Goal: Transaction & Acquisition: Purchase product/service

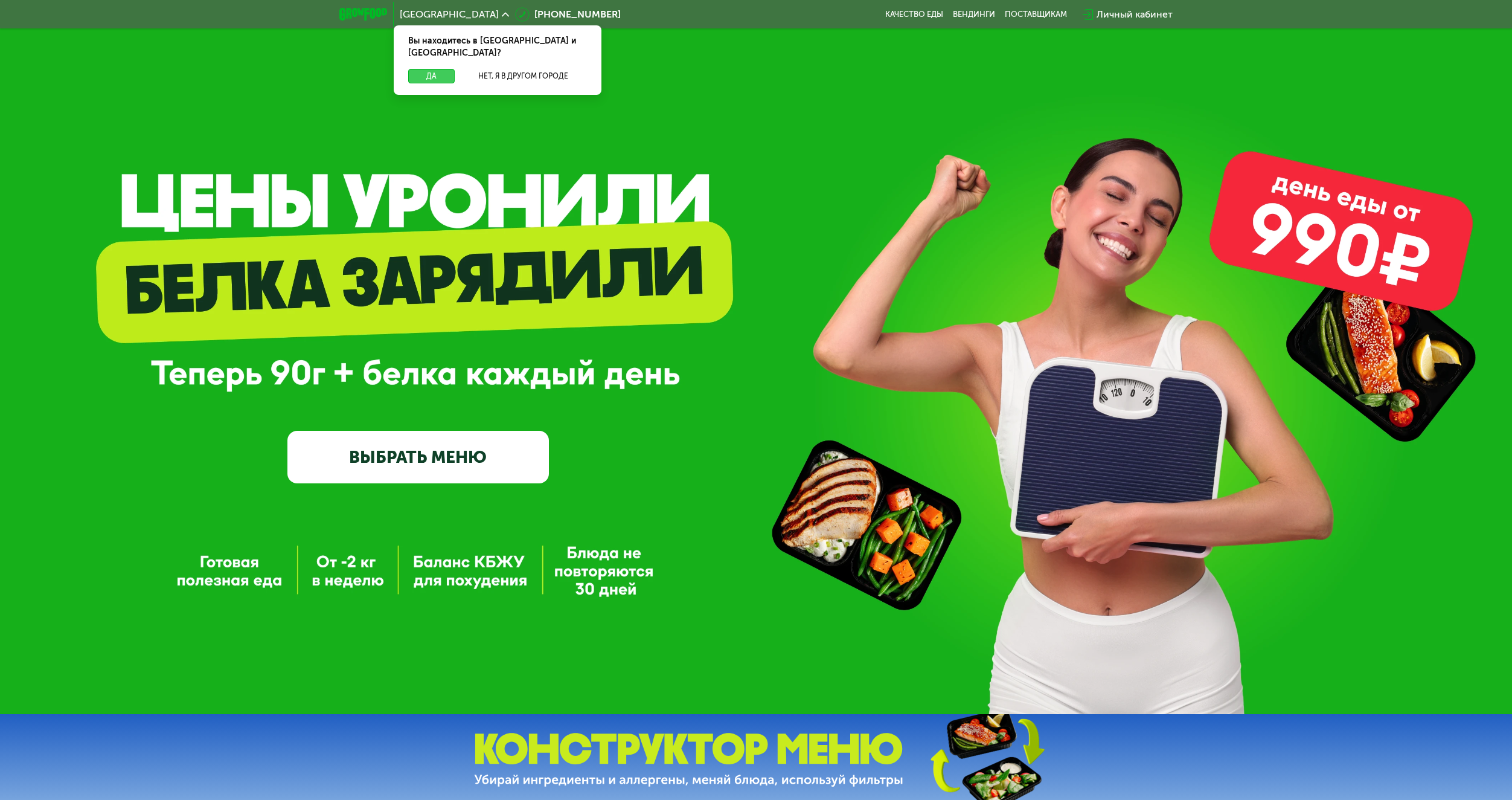
click at [429, 69] on button "Да" at bounding box center [431, 76] width 47 height 14
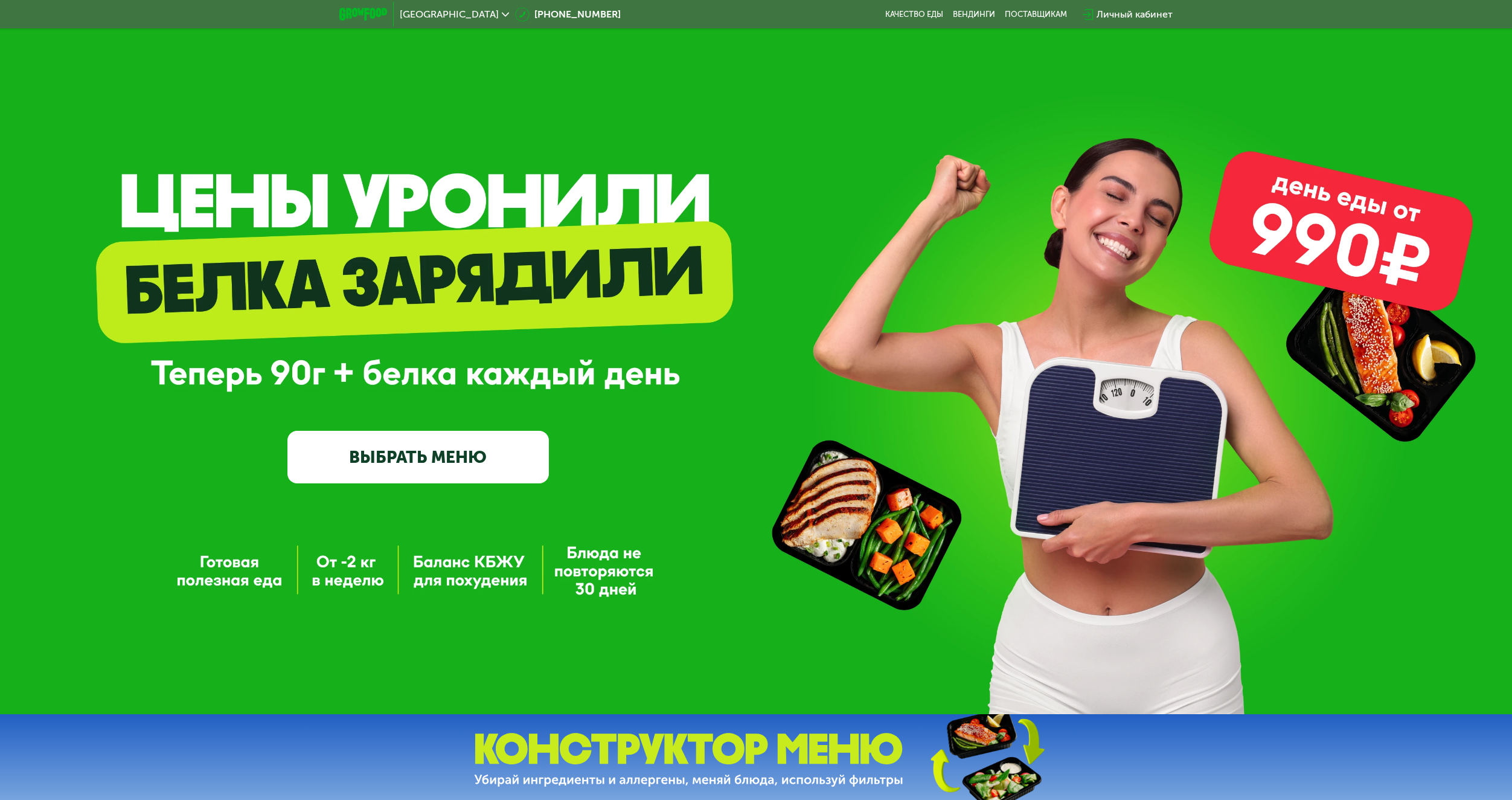
click at [1115, 12] on div "Личный кабинет" at bounding box center [1134, 14] width 76 height 14
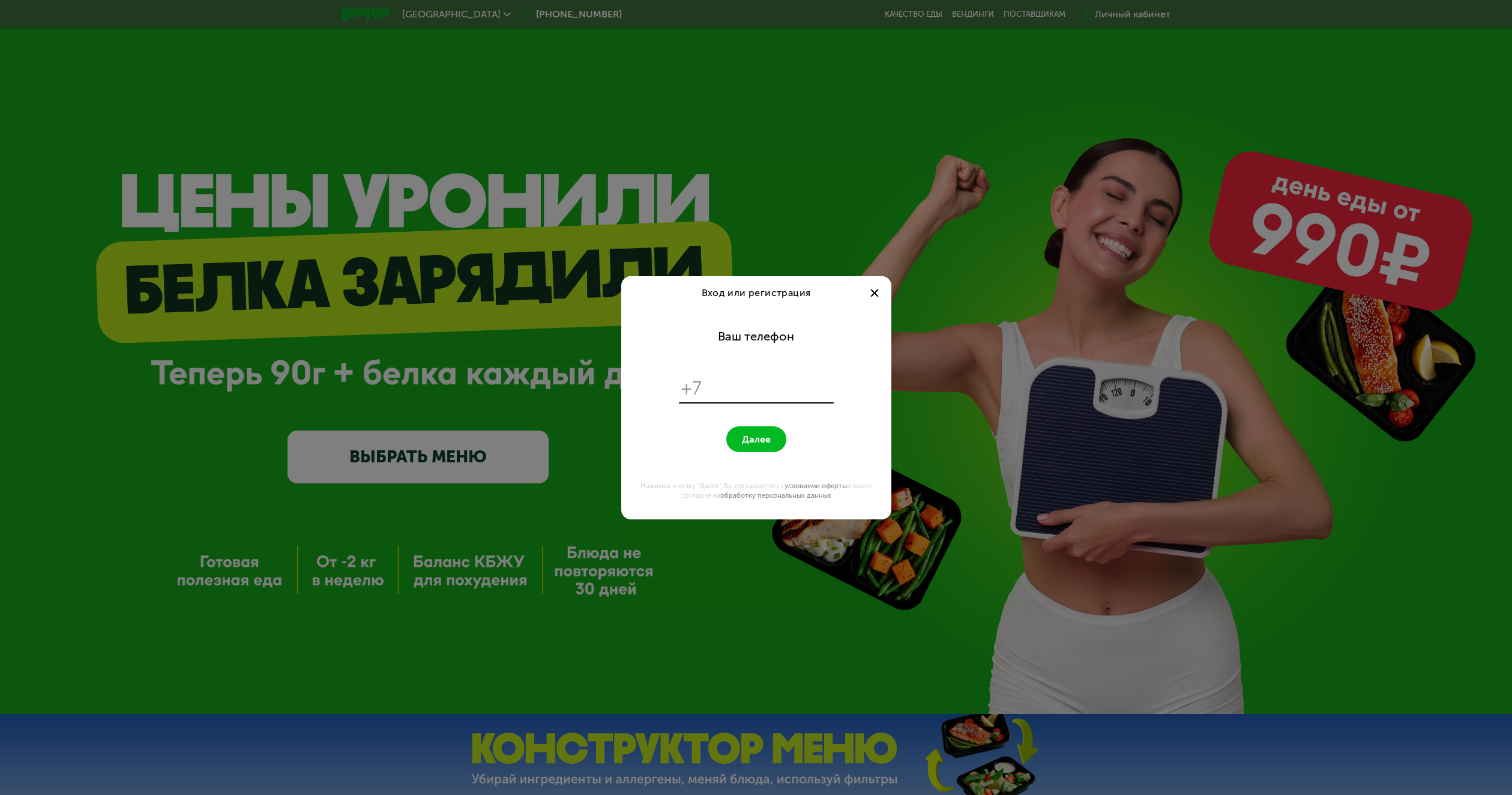
click at [732, 392] on input "tel" at bounding box center [769, 388] width 123 height 23
type input "**********"
click at [764, 434] on span "Далее" at bounding box center [757, 439] width 29 height 12
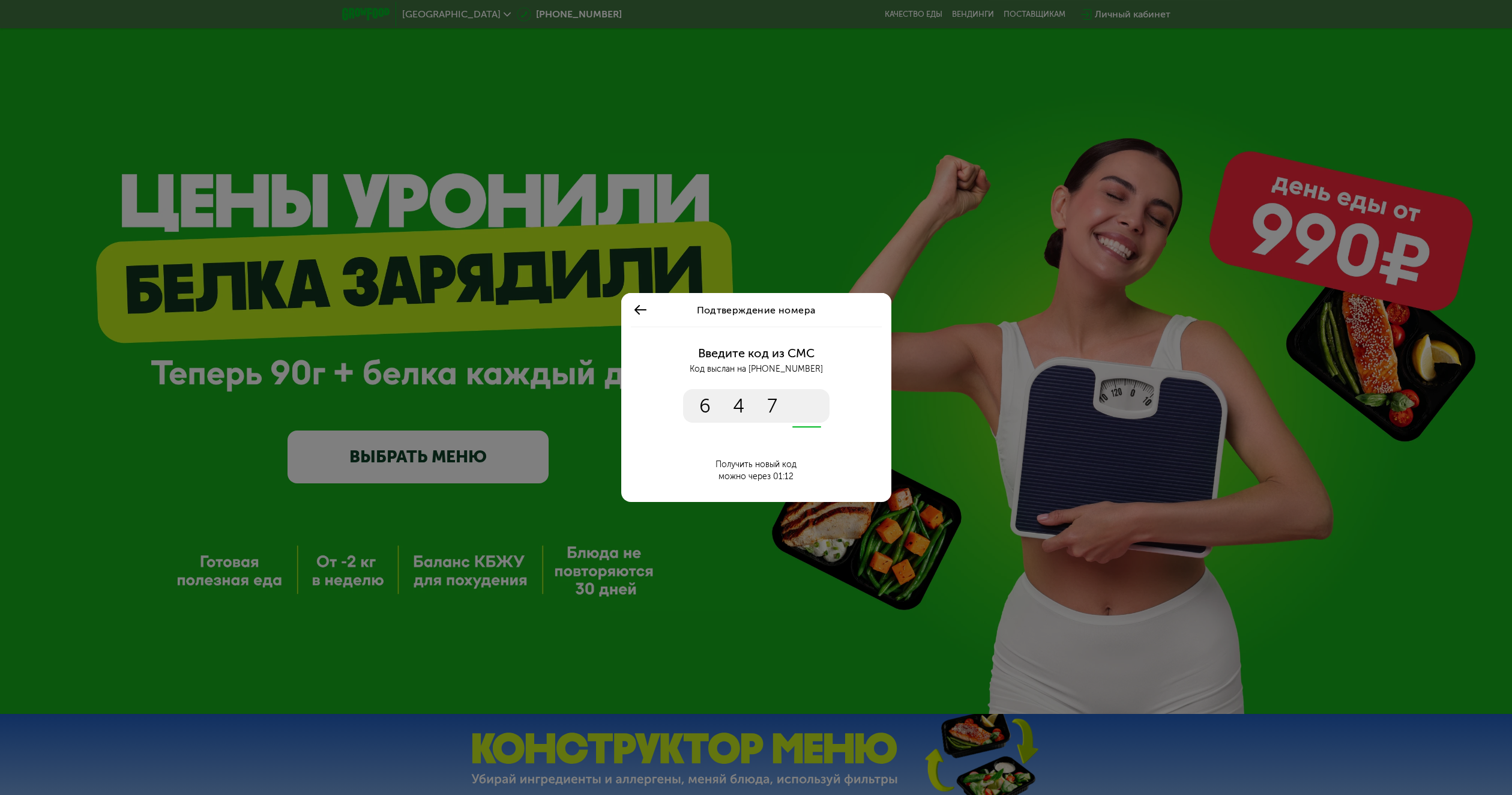
type input "****"
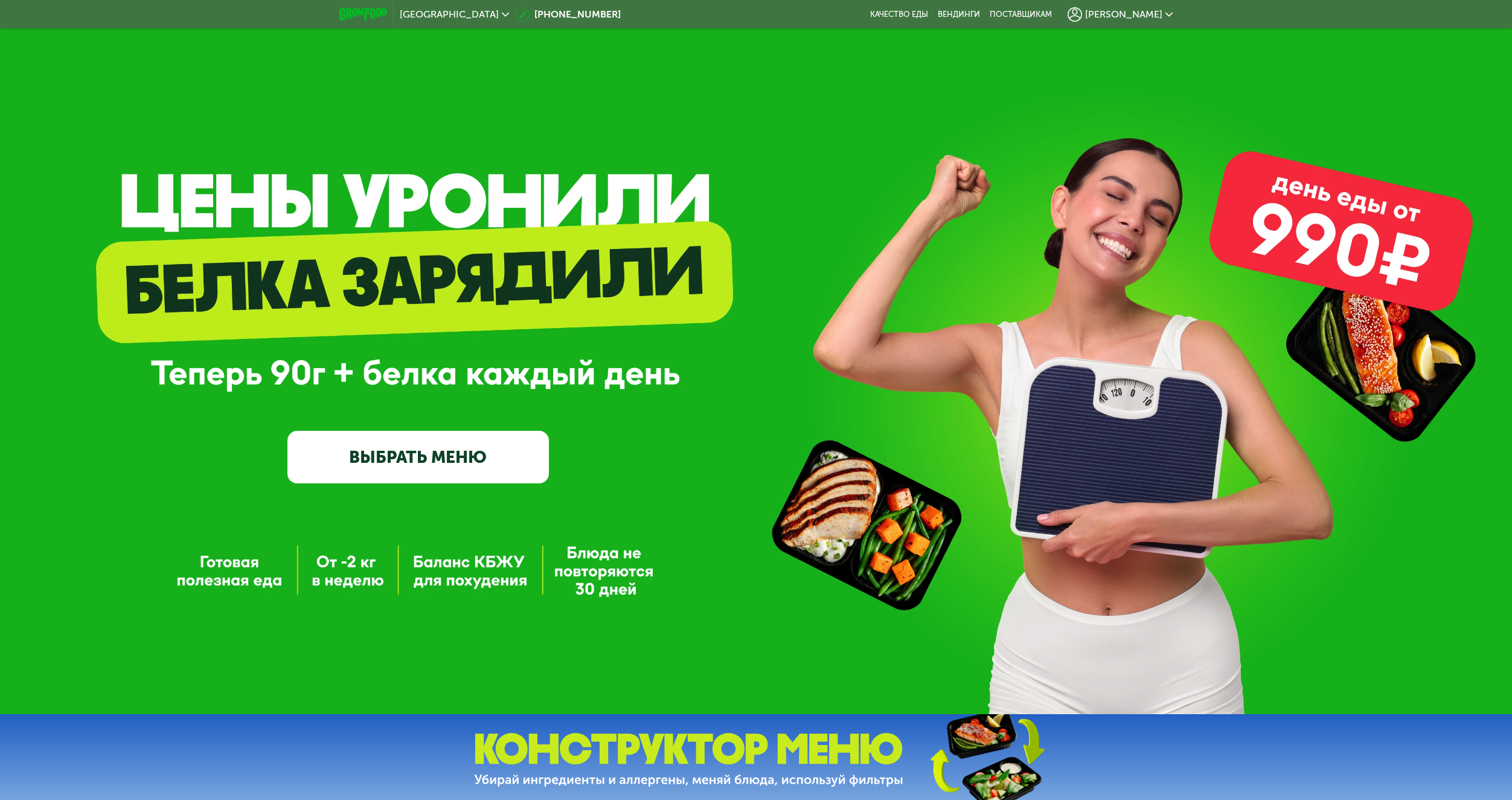
click at [414, 460] on link "ВЫБРАТЬ МЕНЮ" at bounding box center [417, 457] width 262 height 52
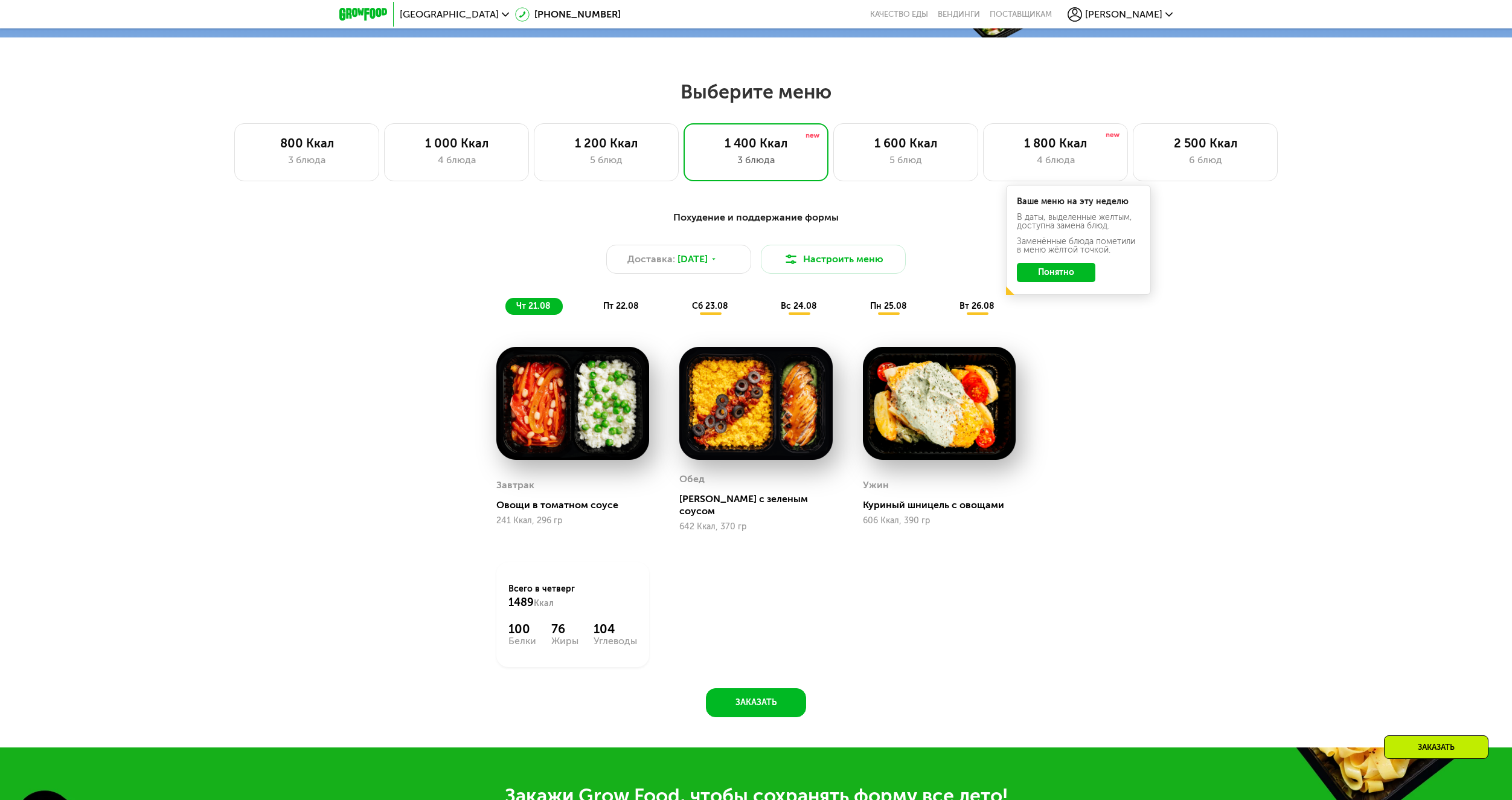
scroll to position [823, 0]
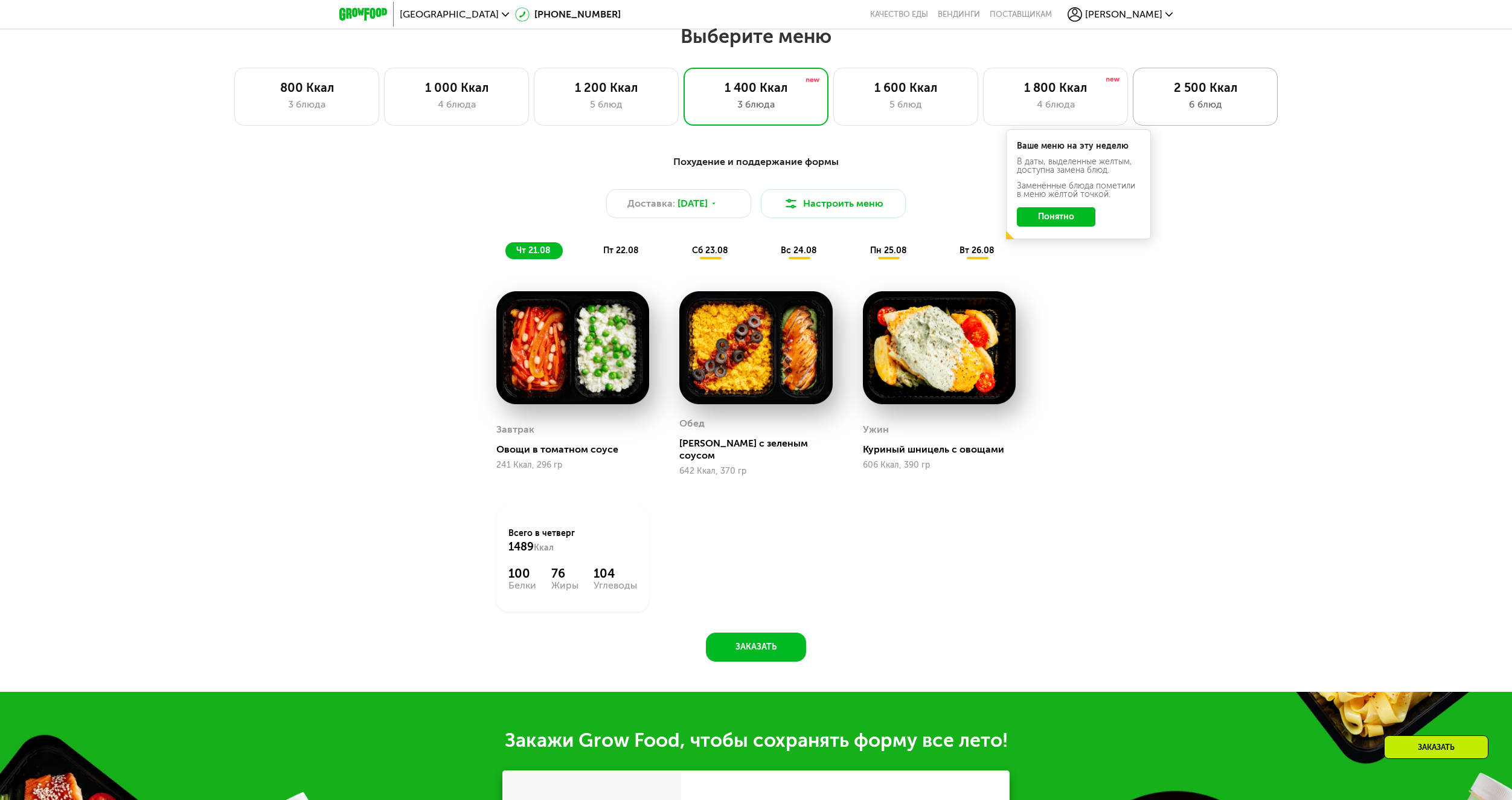
click at [1199, 111] on div "6 блюд" at bounding box center [1205, 104] width 119 height 14
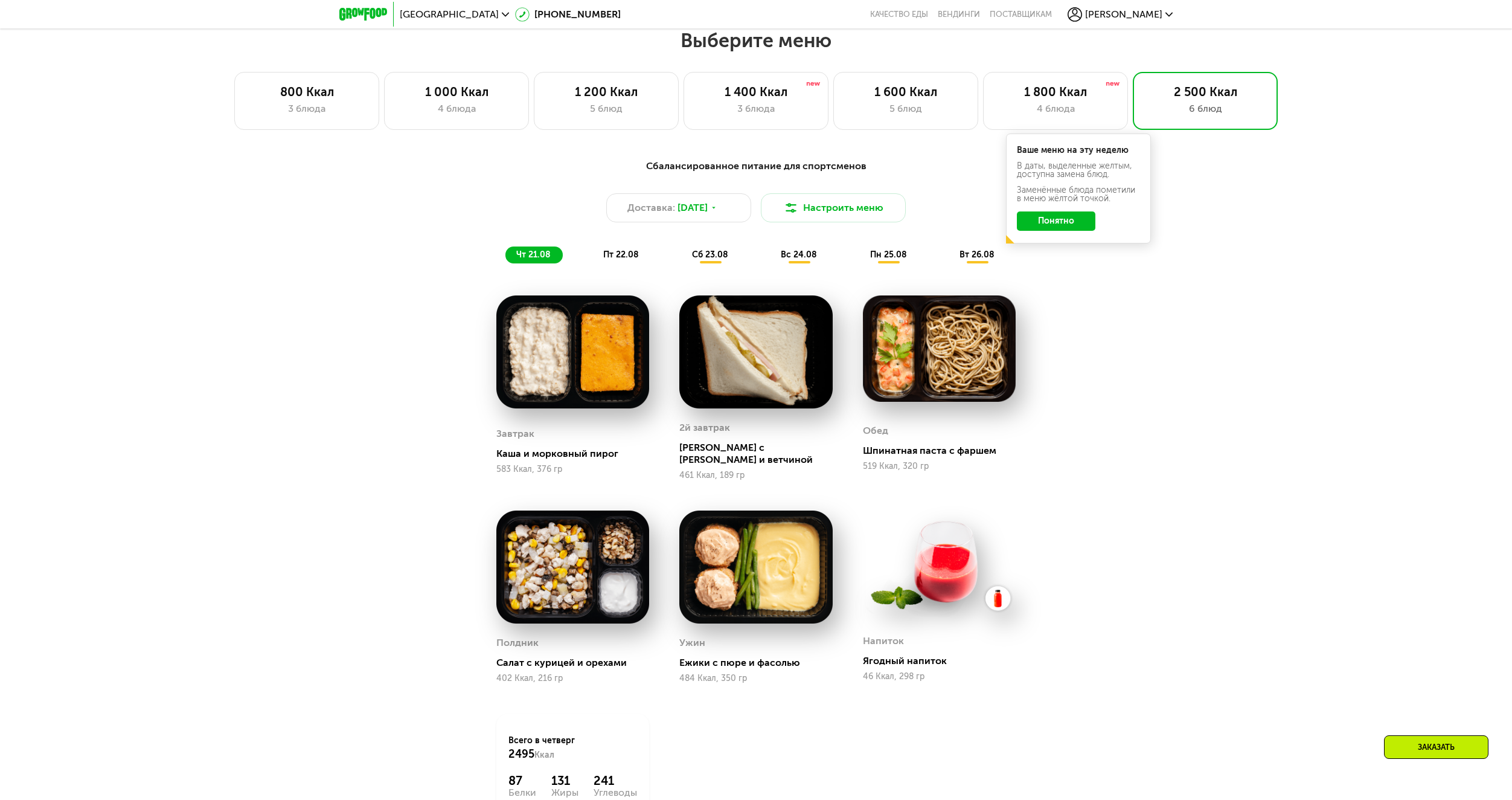
scroll to position [742, 0]
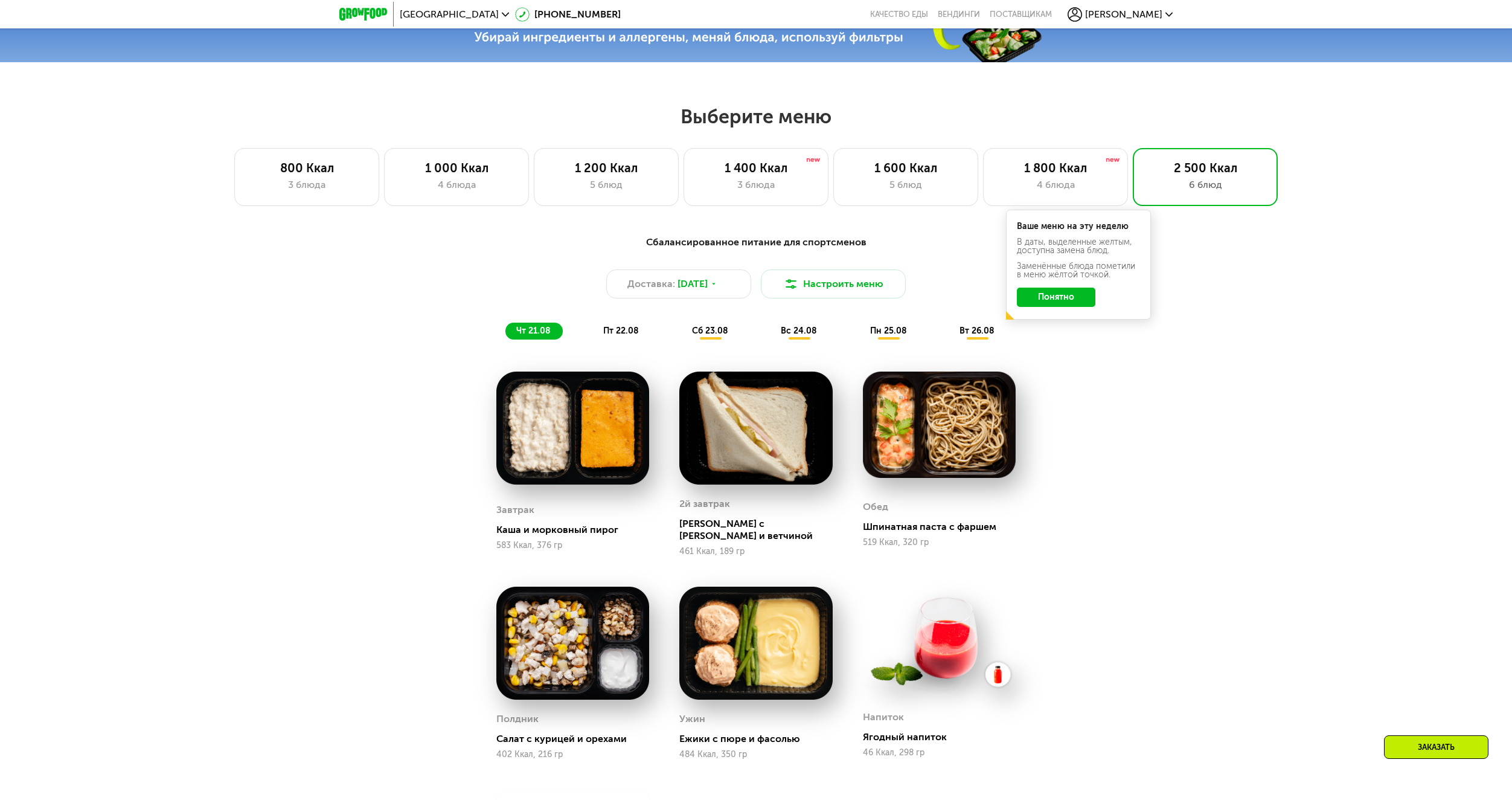
click at [1049, 307] on button "Понятно" at bounding box center [1056, 296] width 79 height 19
click at [1133, 198] on div "1 800 Ккал 4 блюда" at bounding box center [1205, 177] width 145 height 58
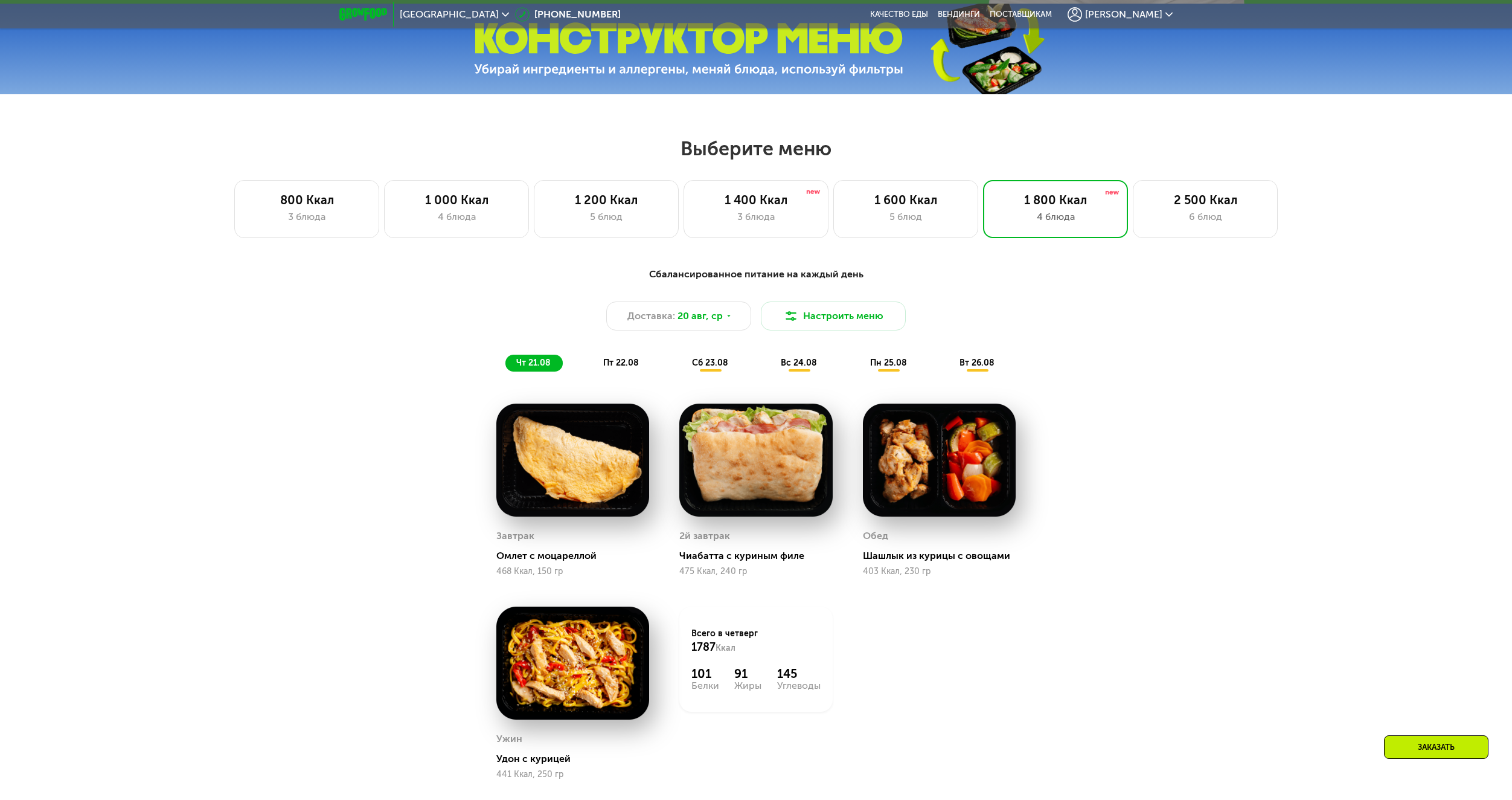
scroll to position [581, 0]
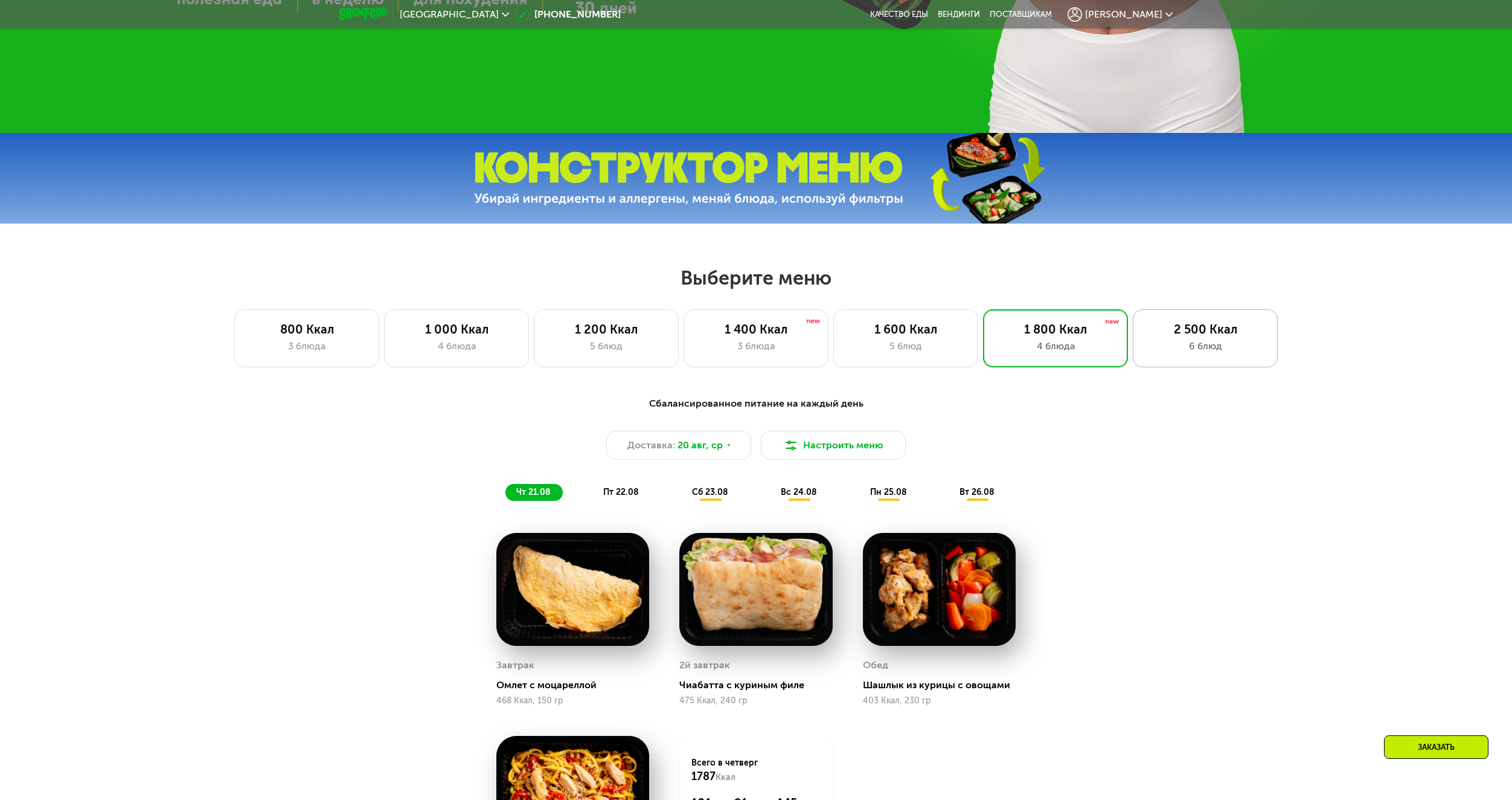
click at [1191, 333] on div "2 500 Ккал" at bounding box center [1205, 329] width 119 height 14
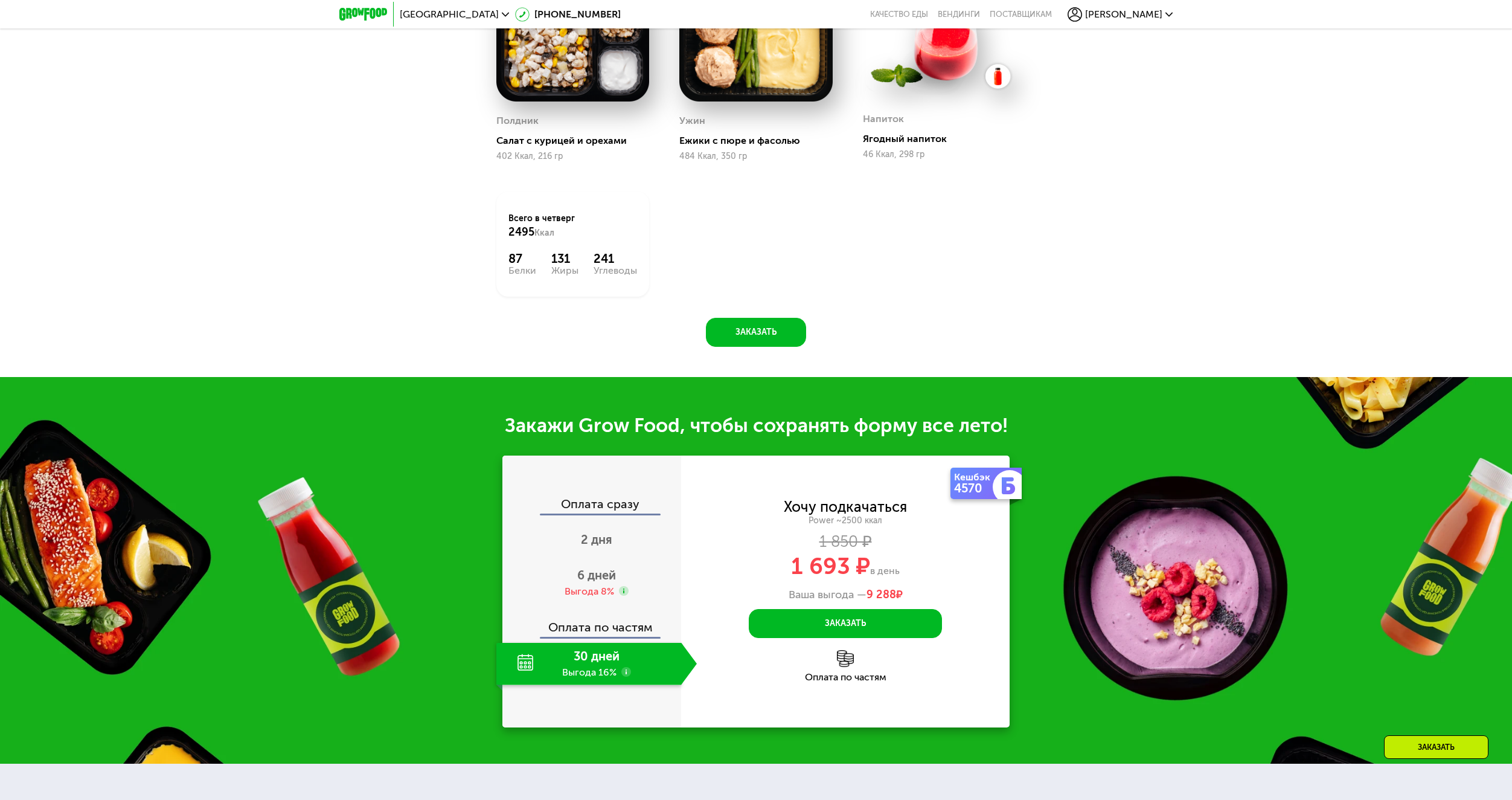
scroll to position [1467, 0]
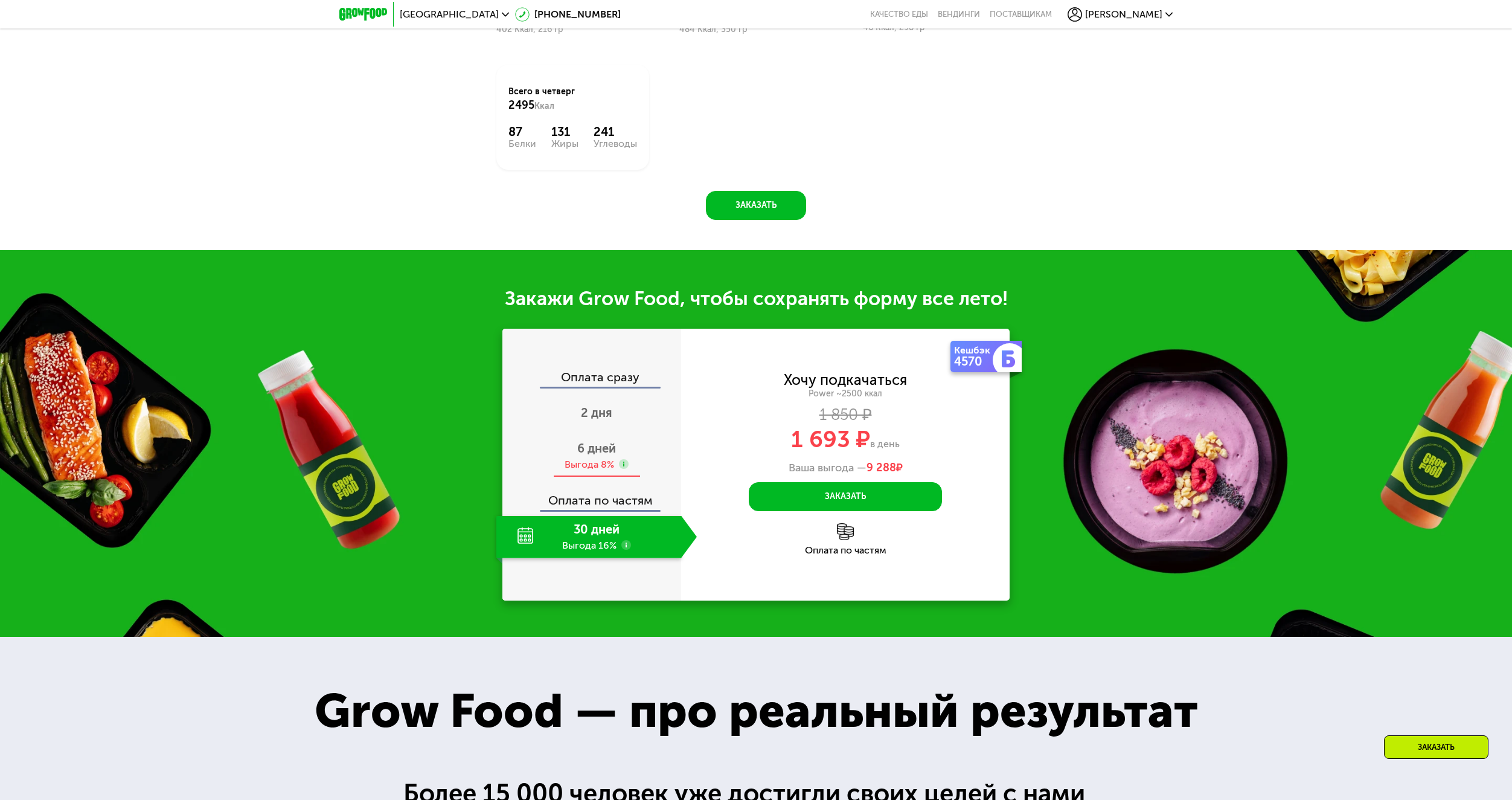
click at [590, 446] on span "6 дней" at bounding box center [596, 448] width 39 height 14
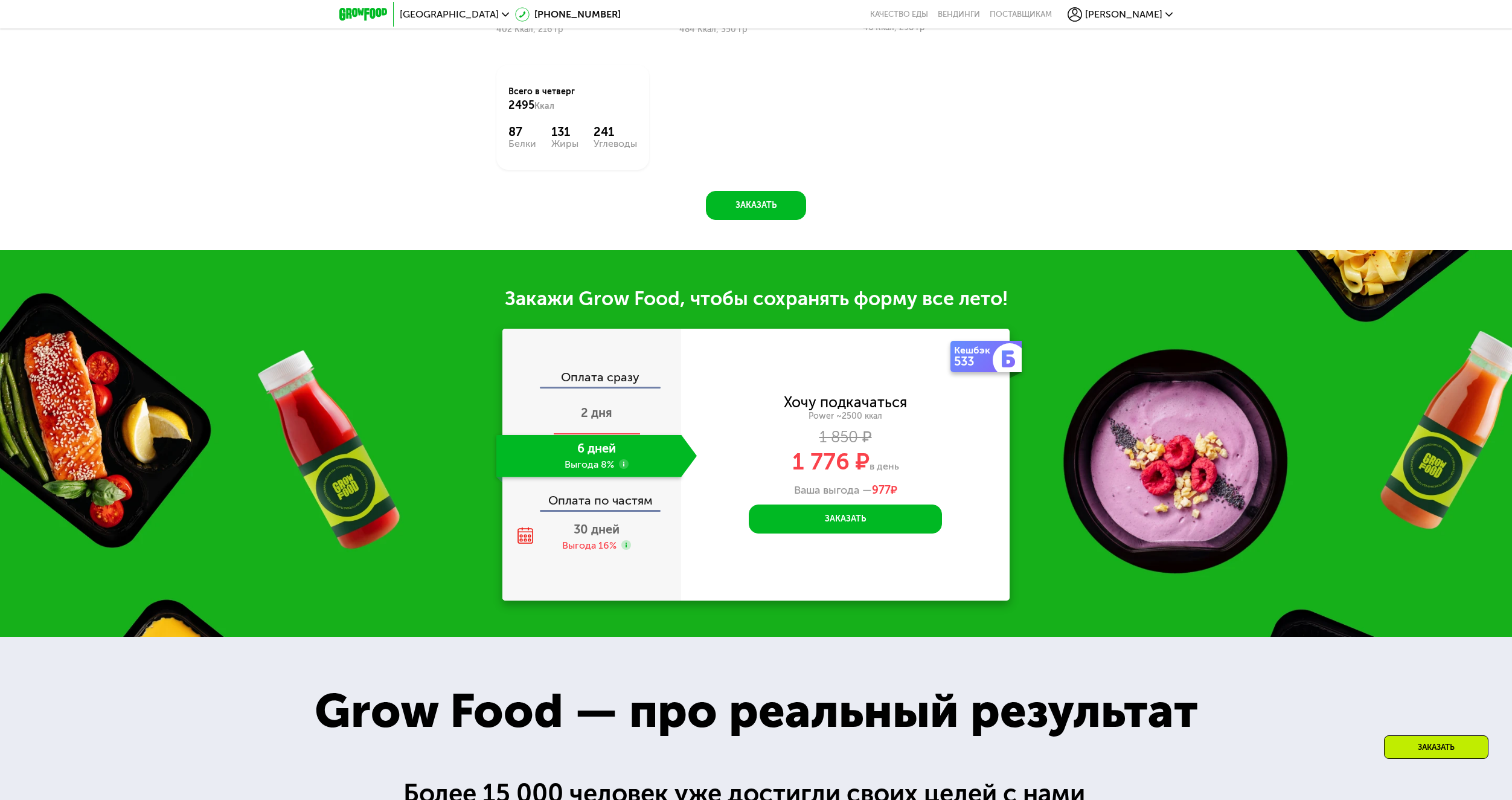
click at [598, 405] on span "2 дня" at bounding box center [596, 412] width 31 height 14
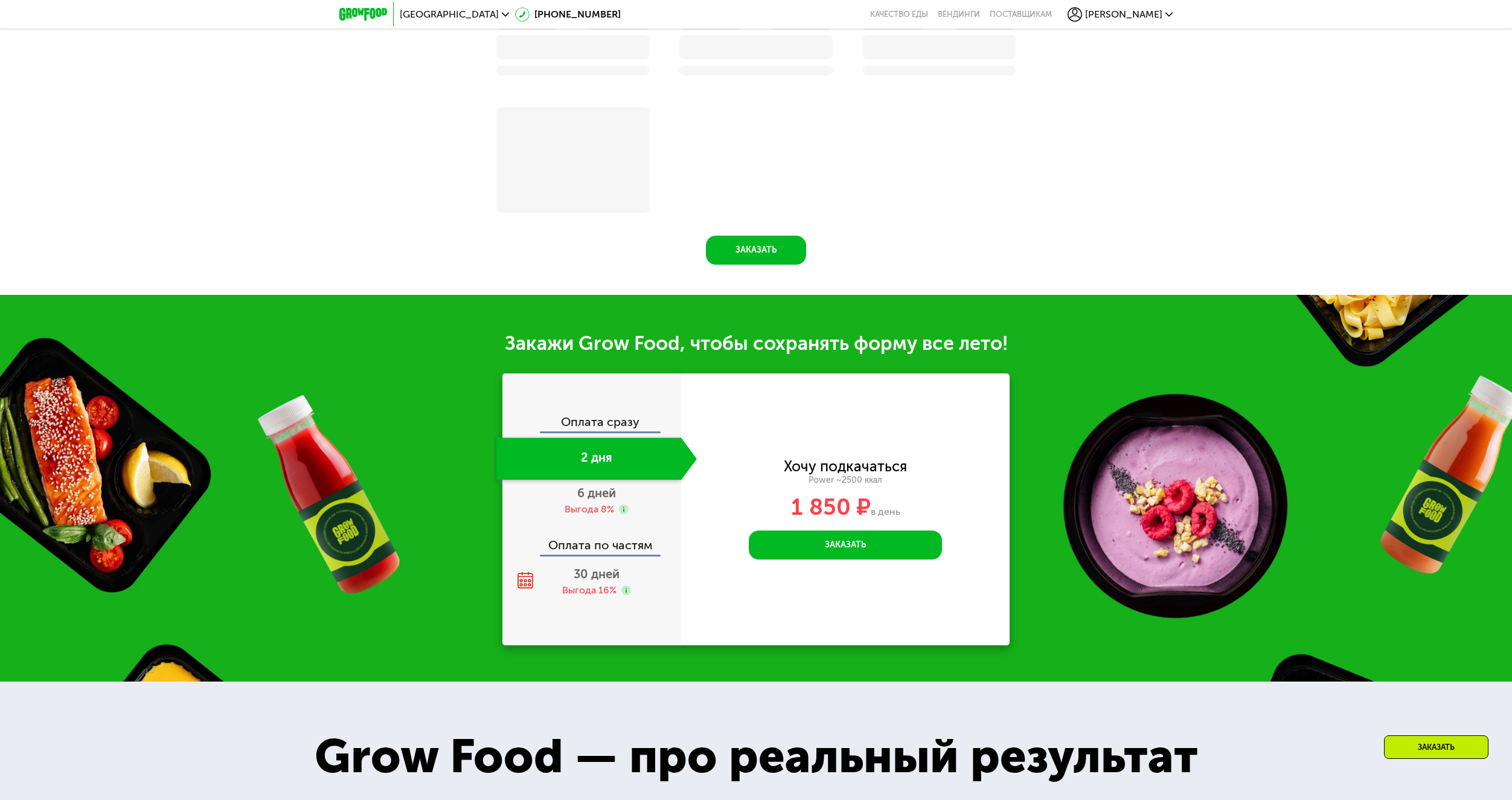
scroll to position [1524, 0]
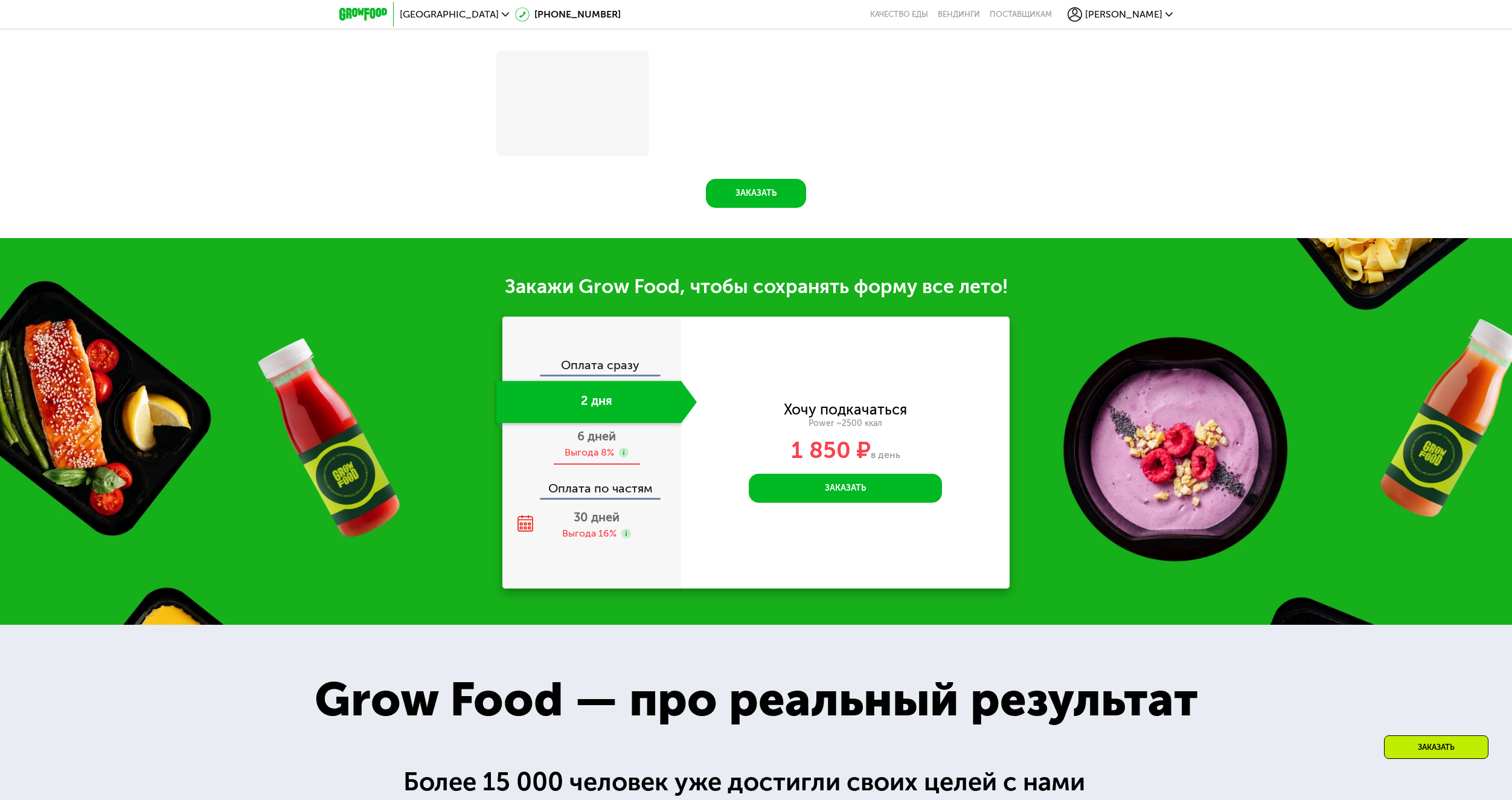
click at [591, 439] on span "6 дней" at bounding box center [596, 436] width 39 height 14
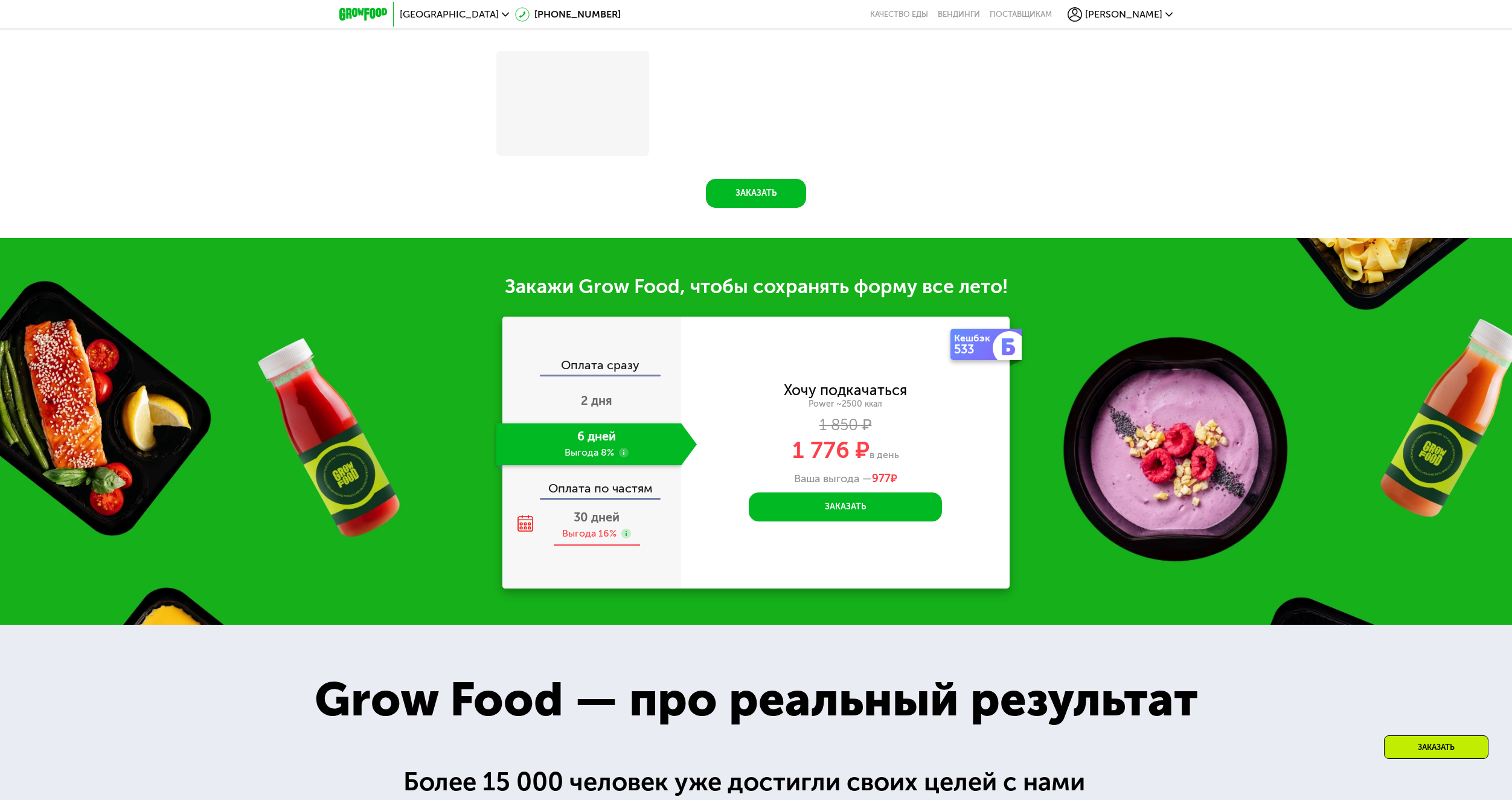
click at [601, 525] on span "30 дней" at bounding box center [596, 517] width 46 height 14
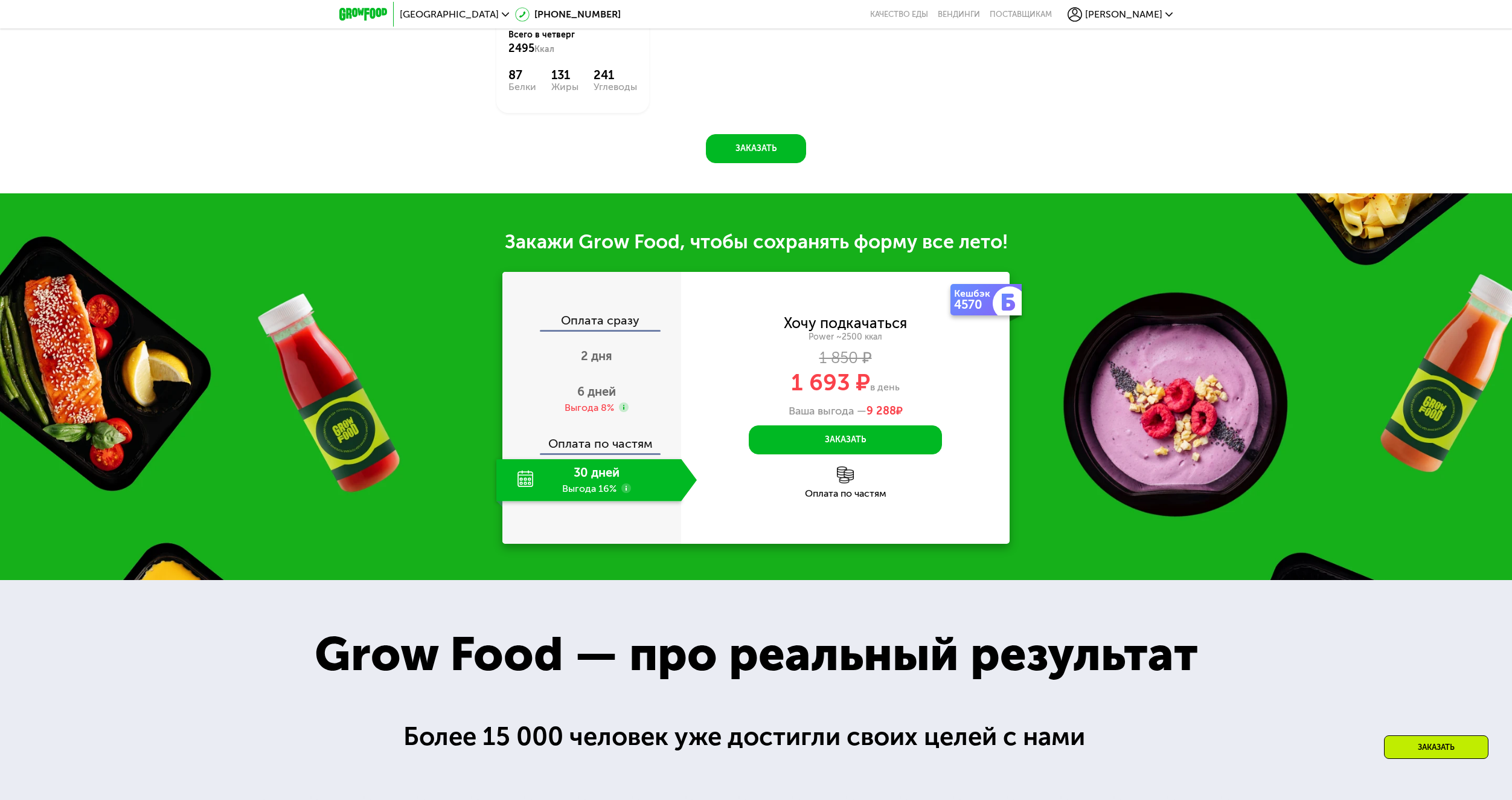
scroll to position [1467, 0]
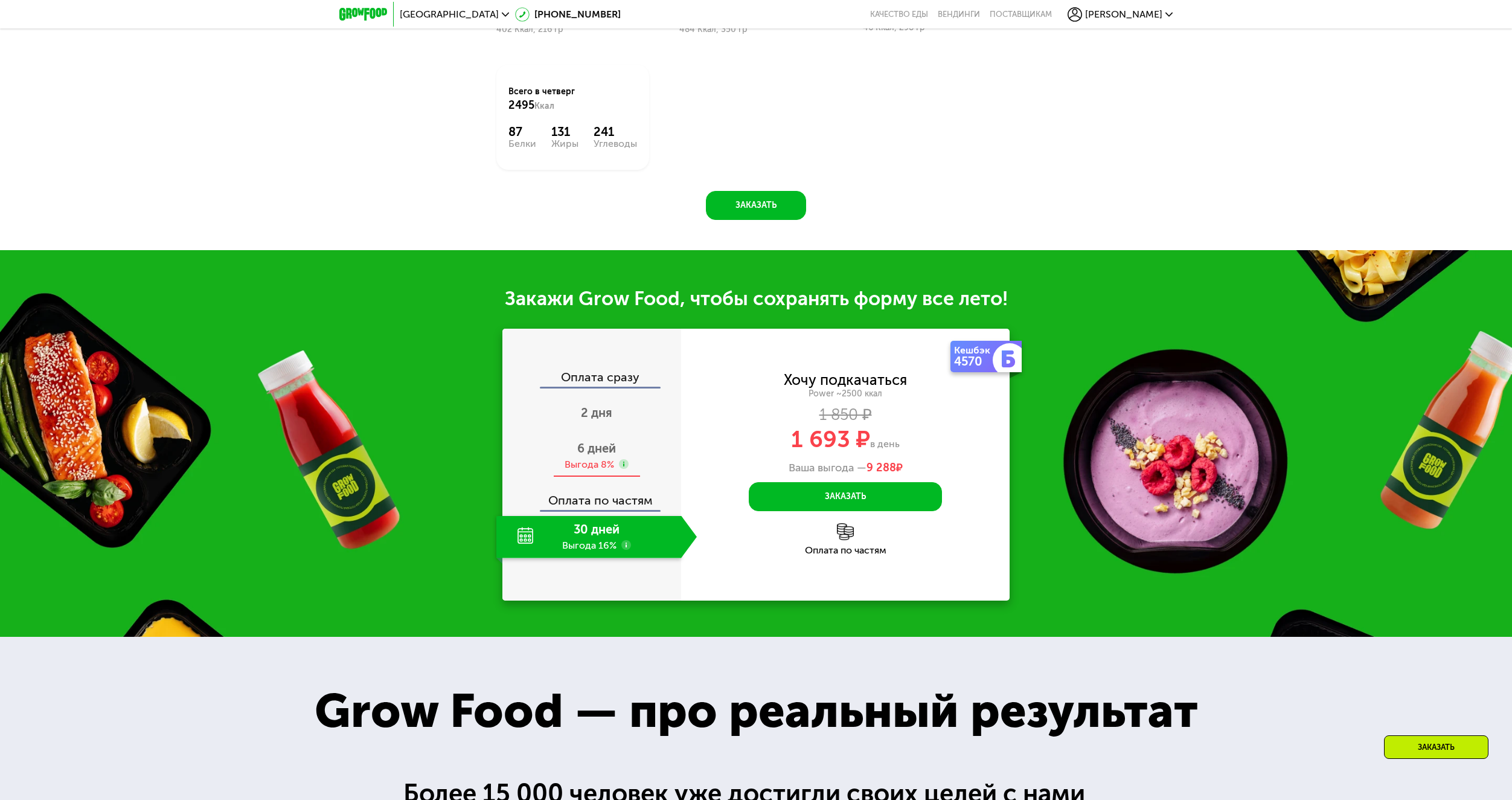
click at [591, 447] on span "6 дней" at bounding box center [596, 448] width 39 height 14
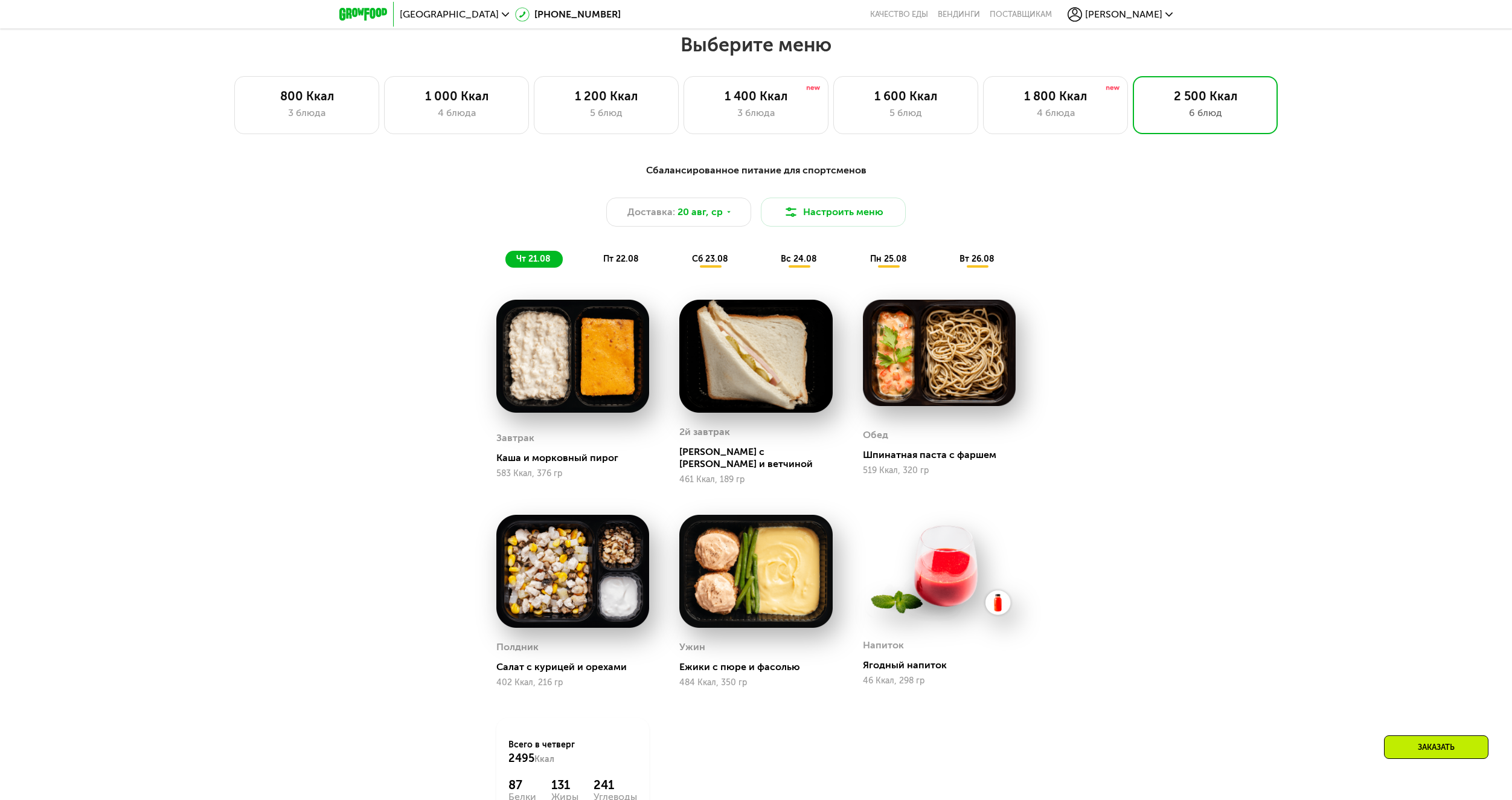
scroll to position [823, 0]
